Goal: Task Accomplishment & Management: Use online tool/utility

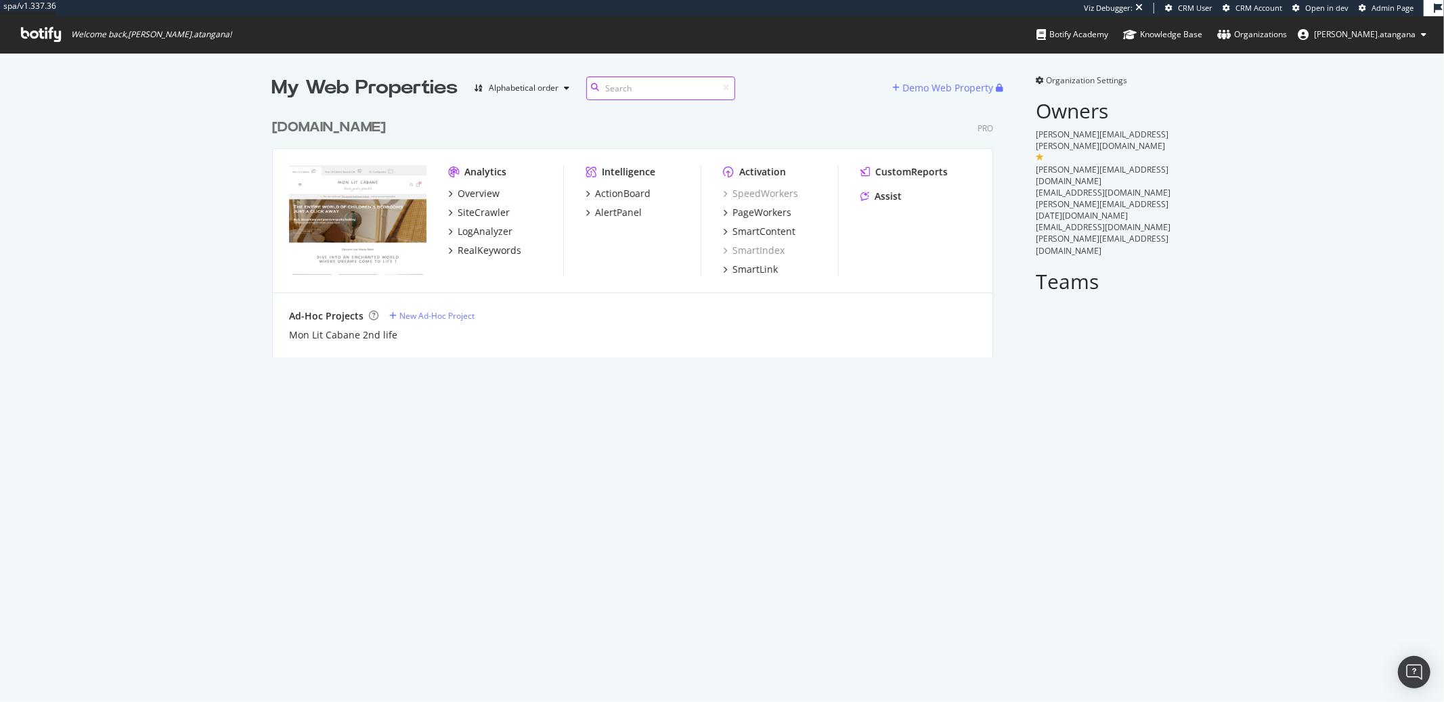
scroll to position [691, 1422]
click at [615, 192] on div "ActionBoard" at bounding box center [623, 194] width 56 height 14
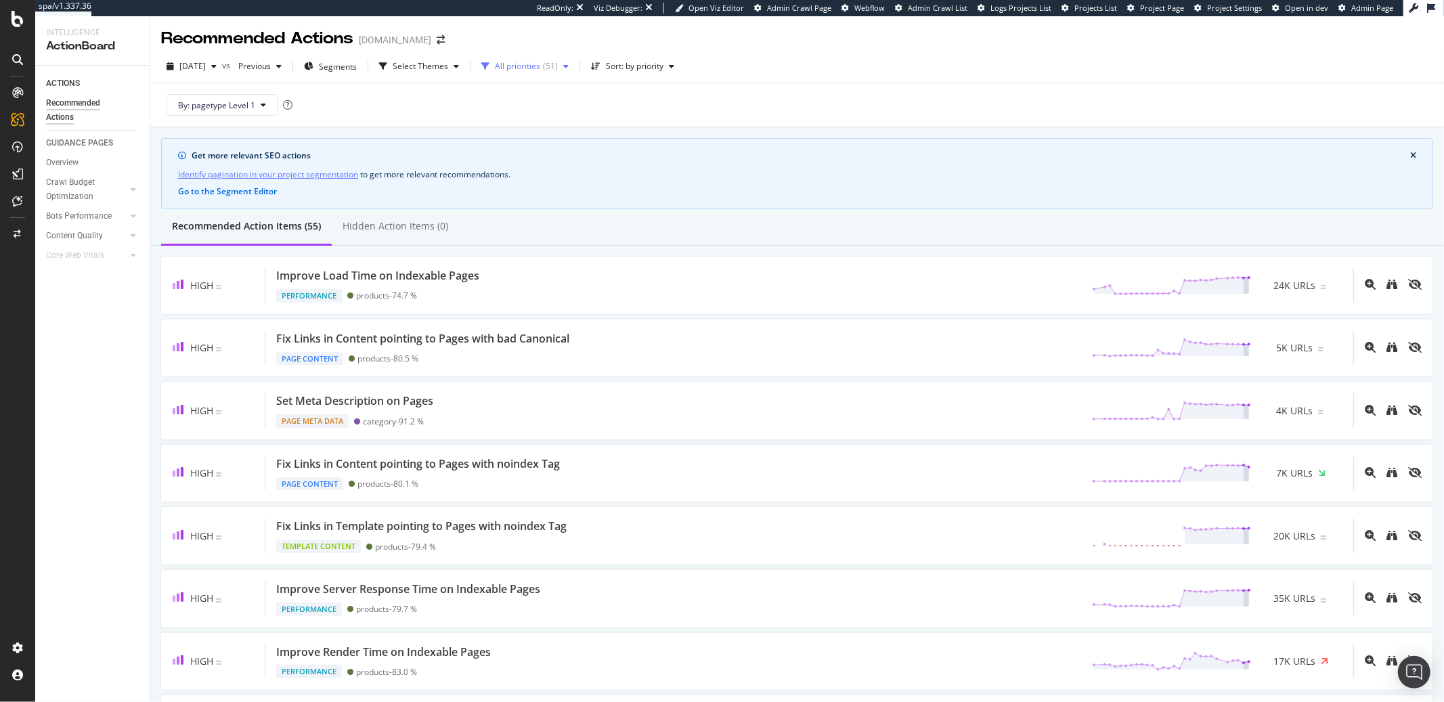
click at [535, 68] on div "All priorities" at bounding box center [517, 66] width 45 height 8
click at [442, 62] on div "Select Themes" at bounding box center [421, 66] width 56 height 8
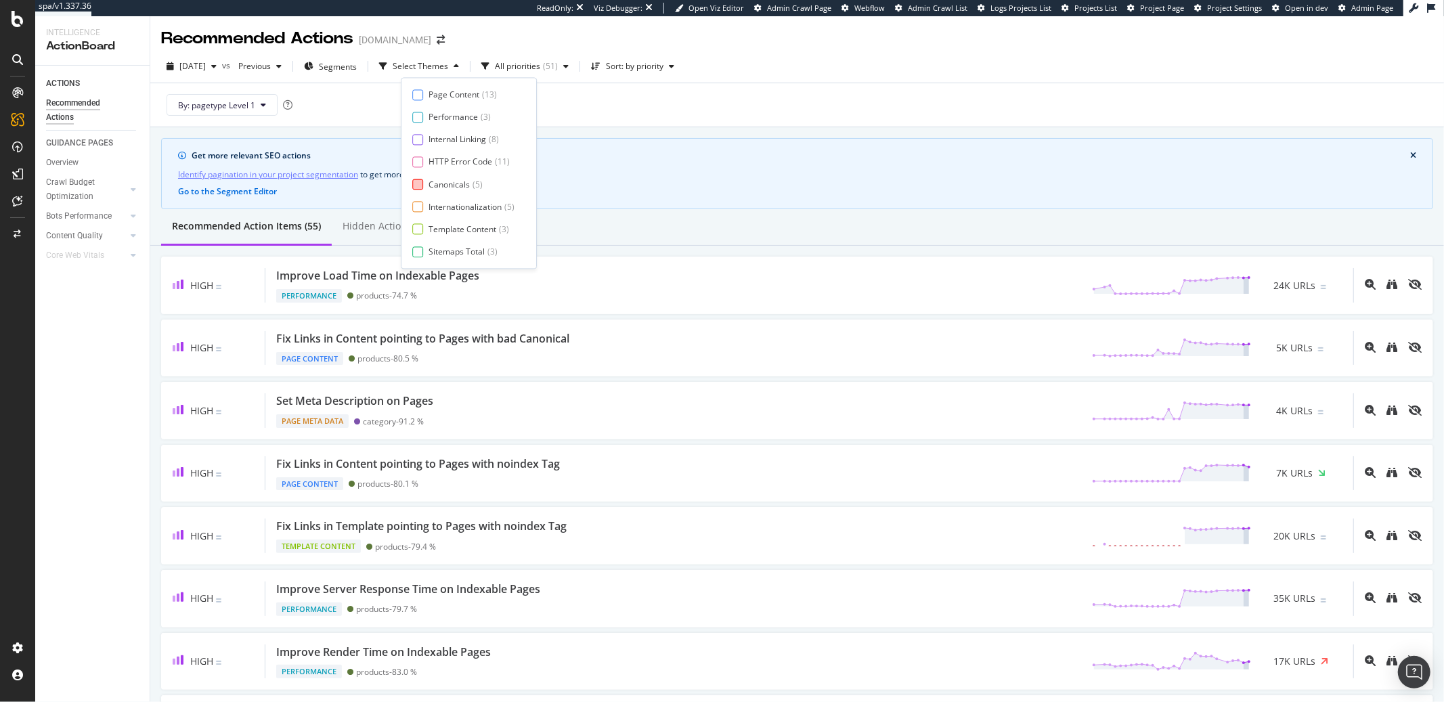
click at [435, 181] on div "Canonicals" at bounding box center [449, 185] width 41 height 12
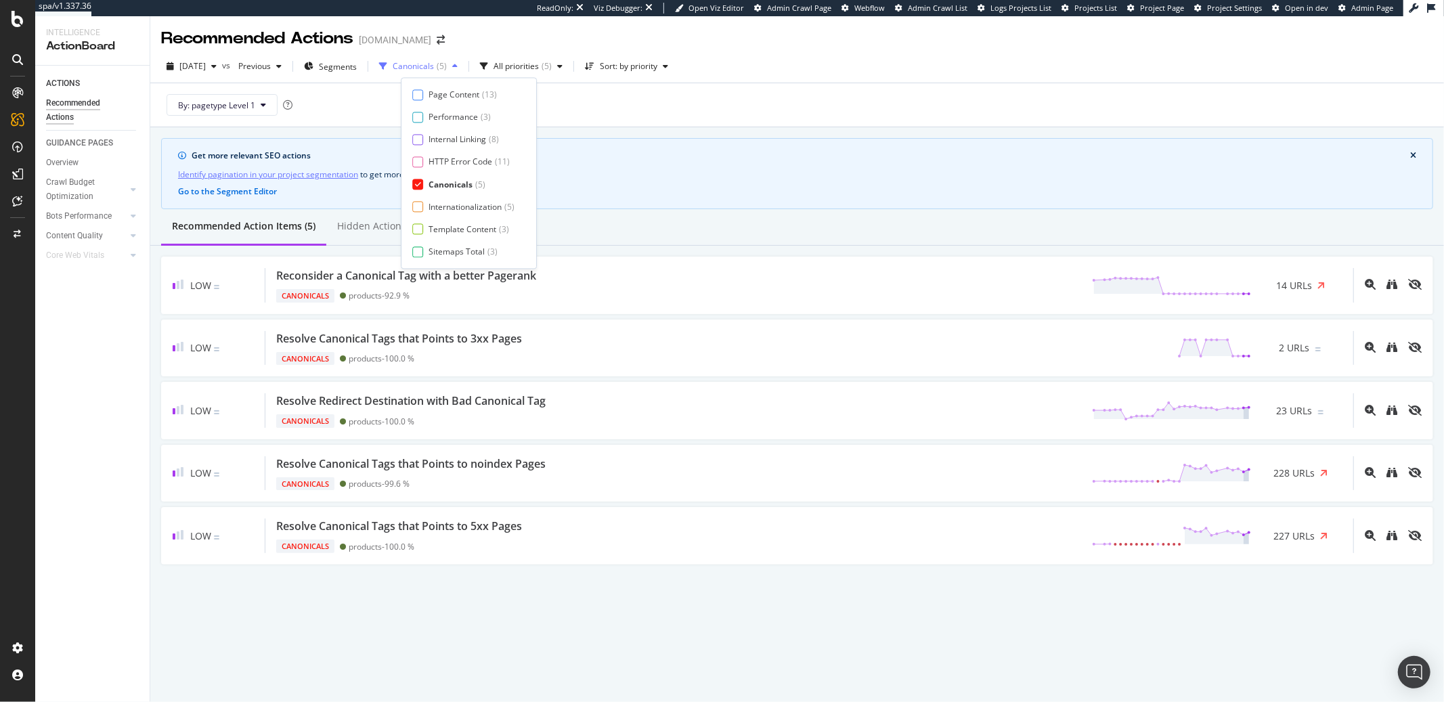
click at [434, 69] on div "Canonicals" at bounding box center [413, 66] width 41 height 8
click at [424, 183] on div "Canonicals ( 5 )" at bounding box center [463, 185] width 102 height 12
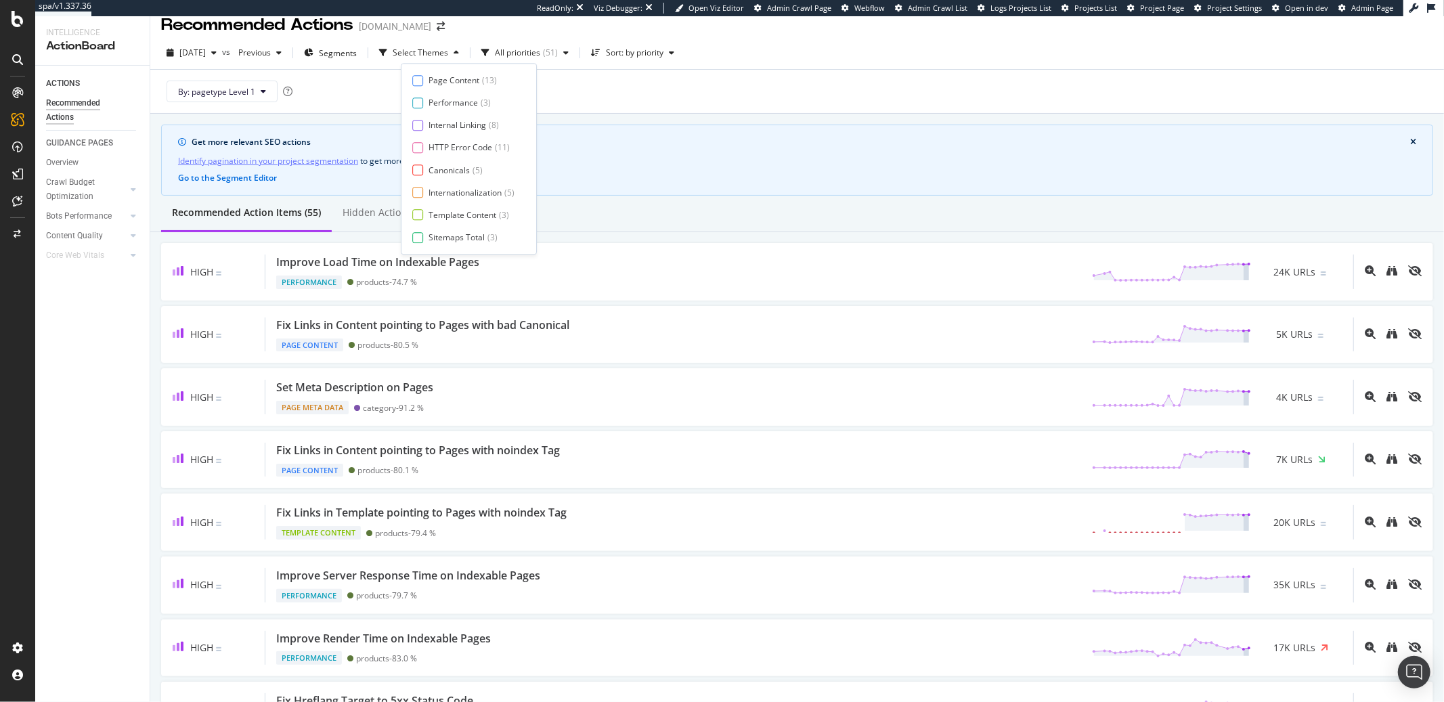
scroll to position [14, 0]
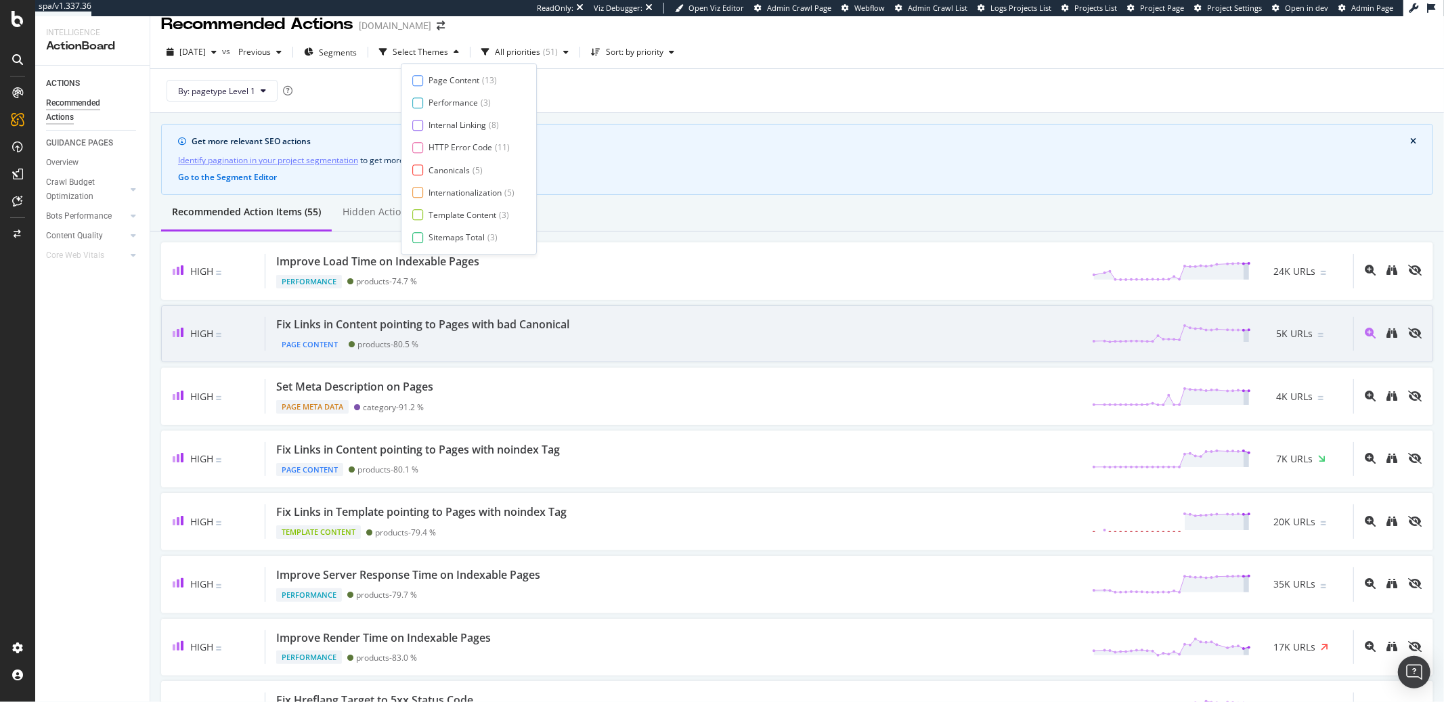
click at [521, 327] on div "Fix Links in Content pointing to Pages with bad Canonical" at bounding box center [422, 325] width 293 height 16
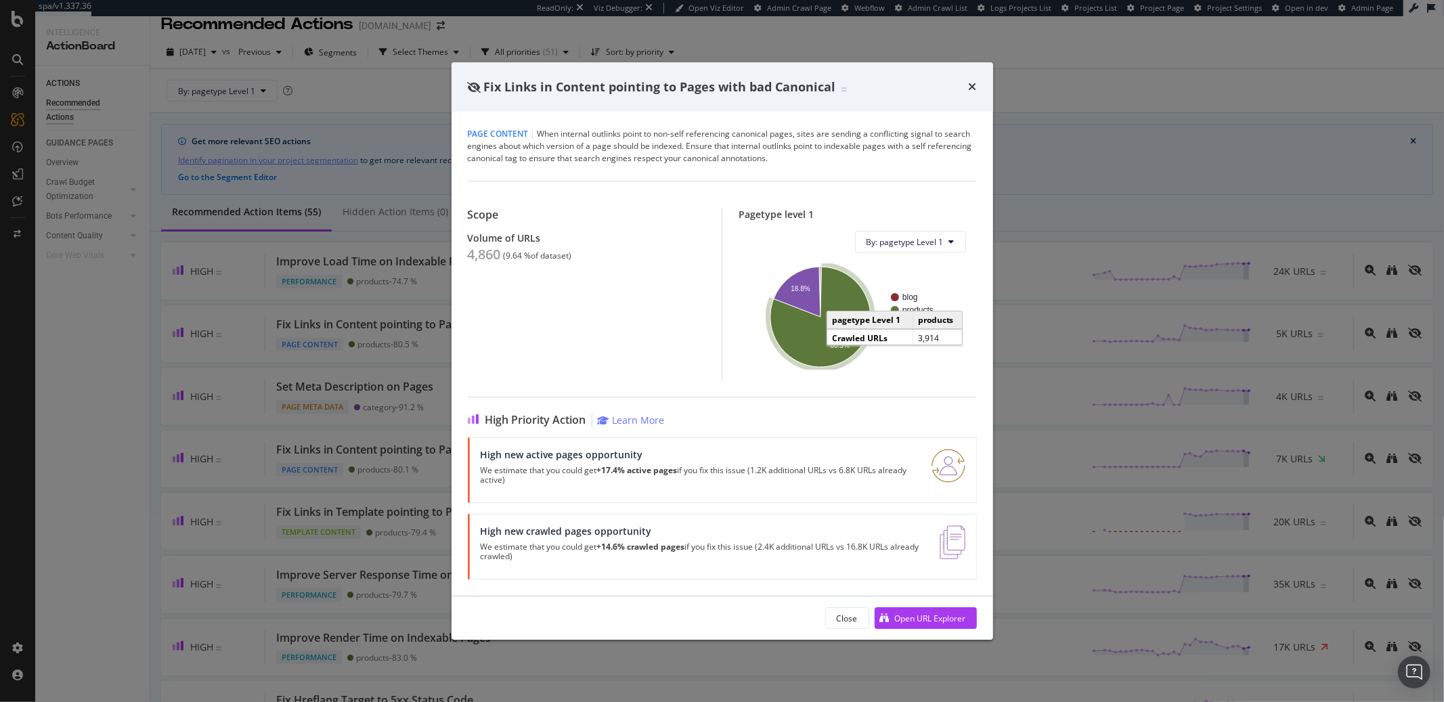
click at [811, 352] on icon "A chart." at bounding box center [821, 317] width 100 height 100
click at [301, 171] on div "Fix Links in Content pointing to Pages with bad Canonical Page Content | When i…" at bounding box center [722, 351] width 1444 height 702
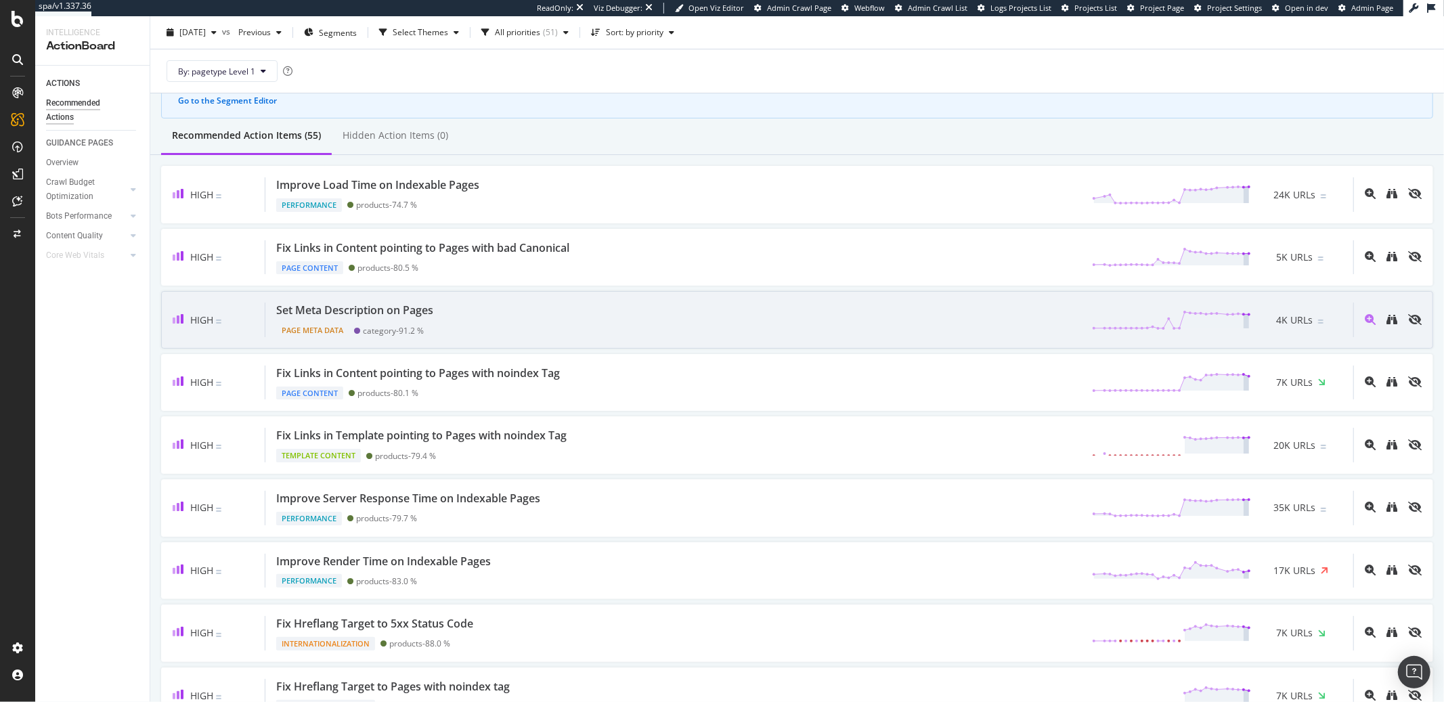
scroll to position [99, 0]
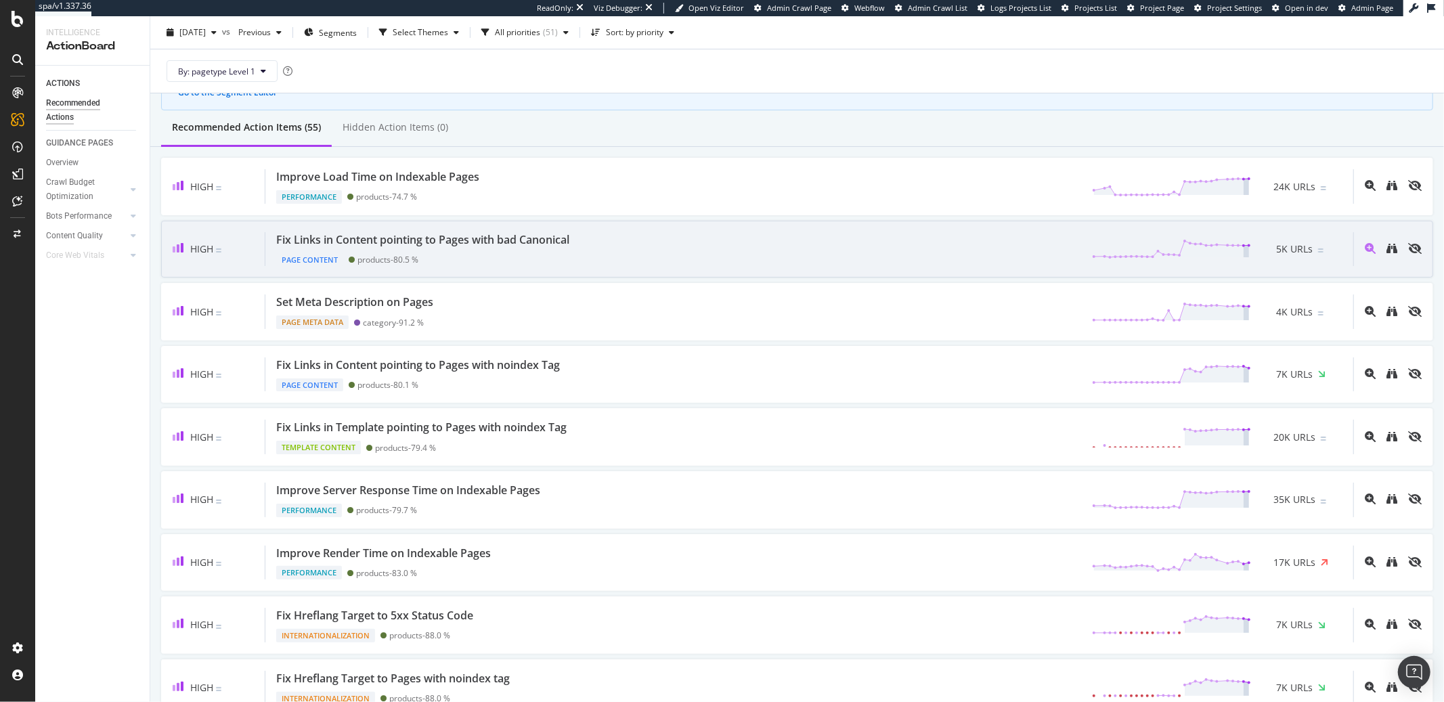
click at [468, 249] on div "Page Content products - 80.5 %" at bounding box center [425, 257] width 299 height 19
